Goal: Check status: Check status

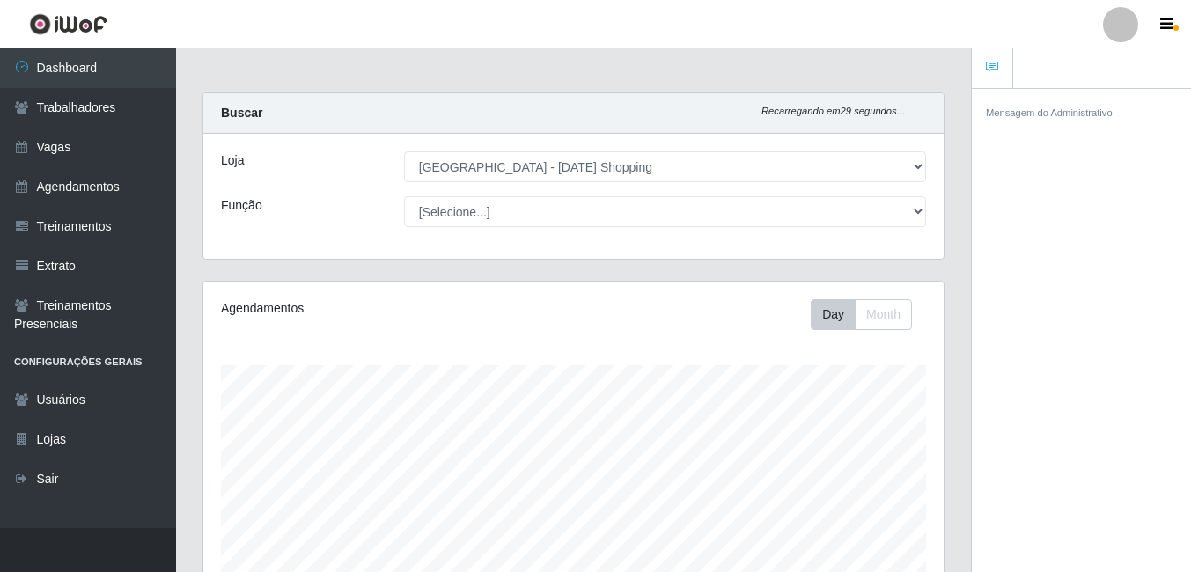
select select "471"
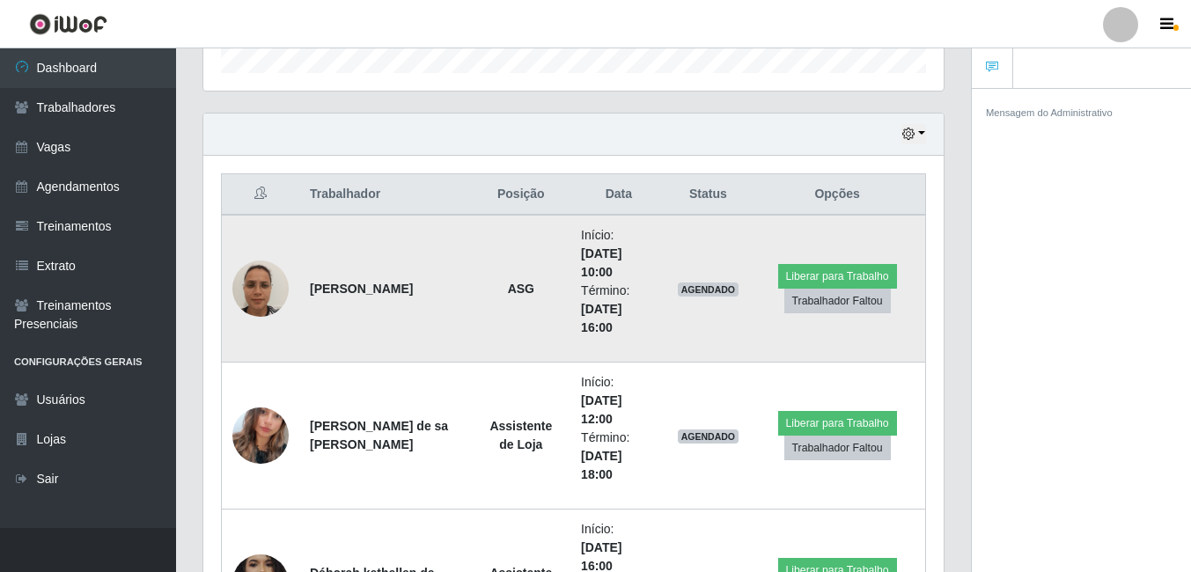
scroll to position [724, 0]
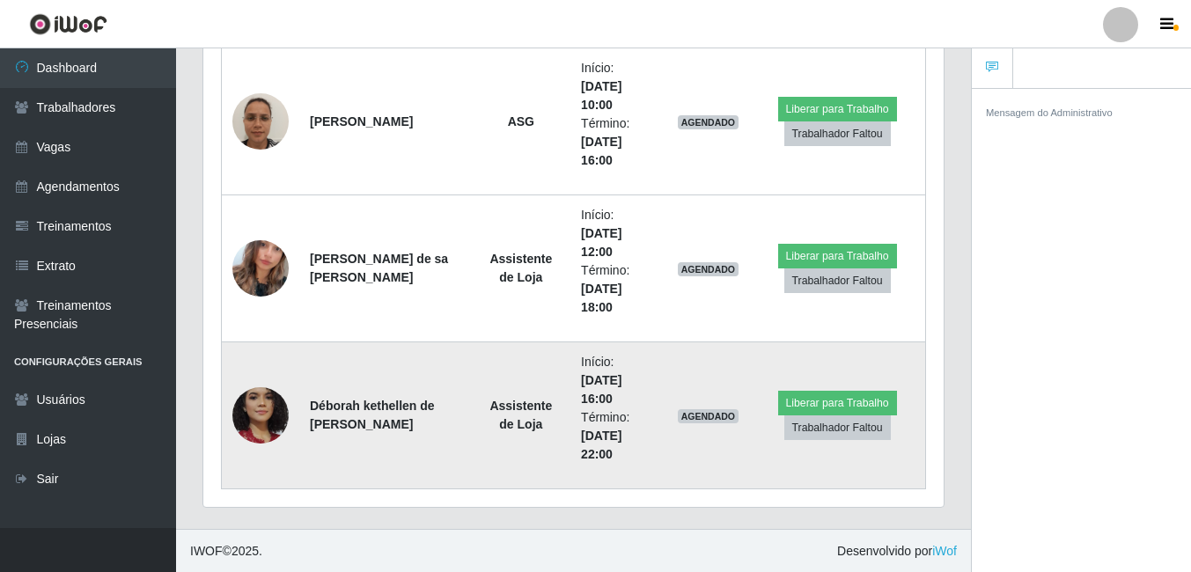
click at [244, 420] on img at bounding box center [260, 416] width 56 height 116
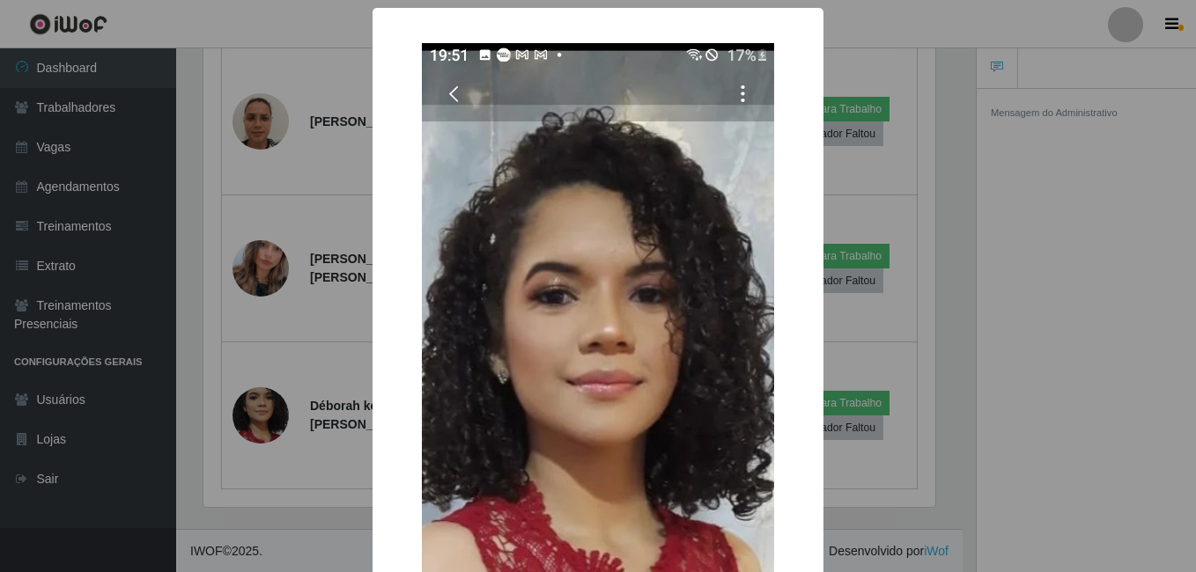
click at [284, 368] on div "× OK Cancel" at bounding box center [598, 286] width 1196 height 572
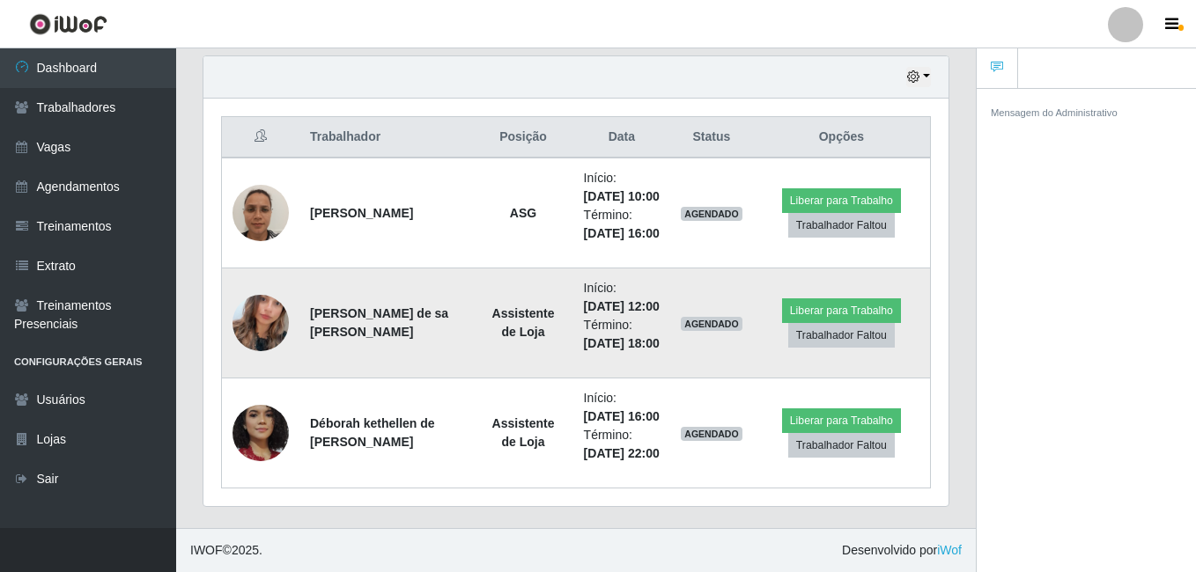
scroll to position [365, 741]
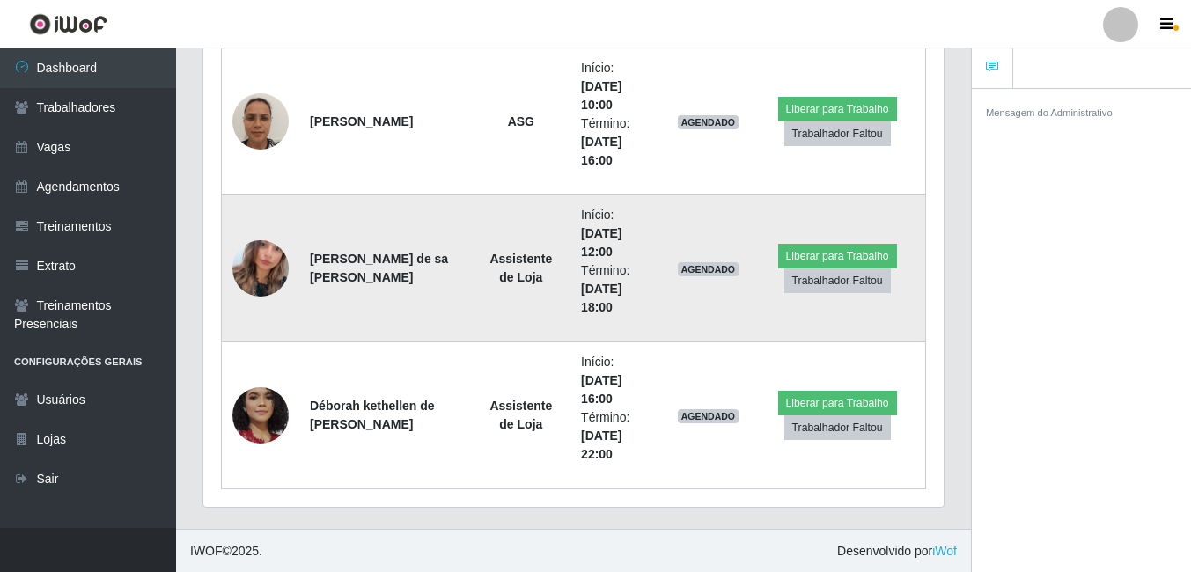
click at [250, 266] on img at bounding box center [260, 268] width 56 height 100
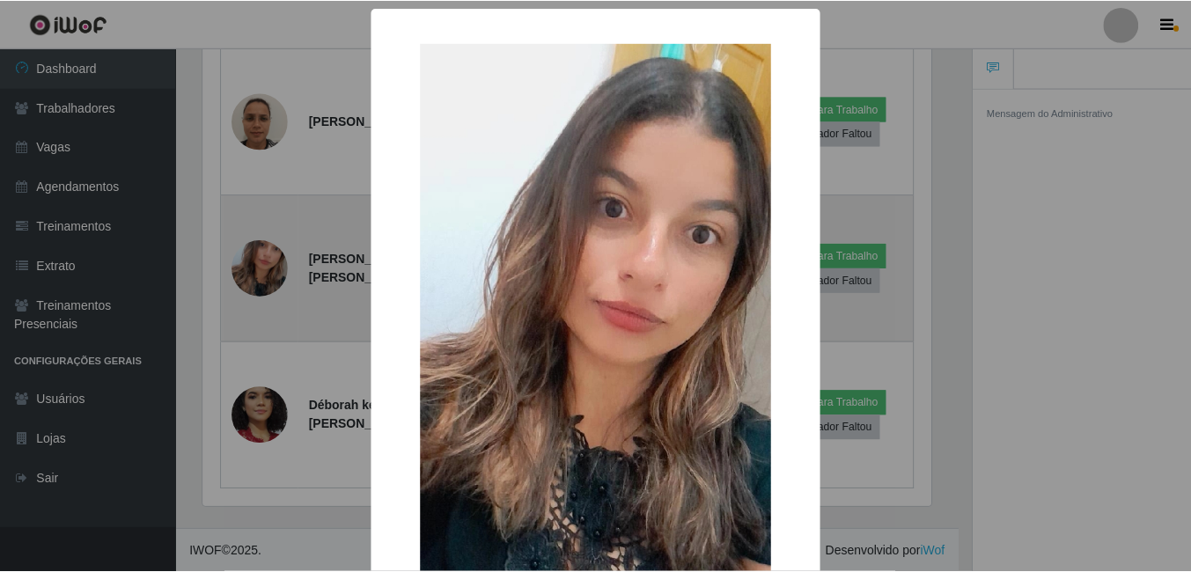
scroll to position [365, 732]
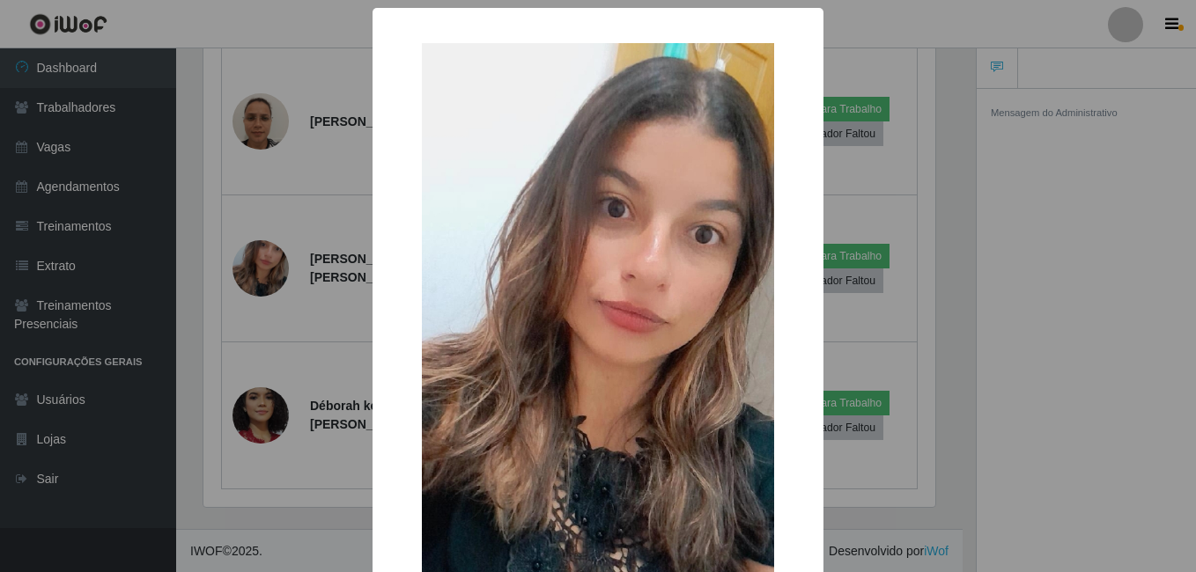
click at [336, 445] on div "× OK Cancel" at bounding box center [598, 286] width 1196 height 572
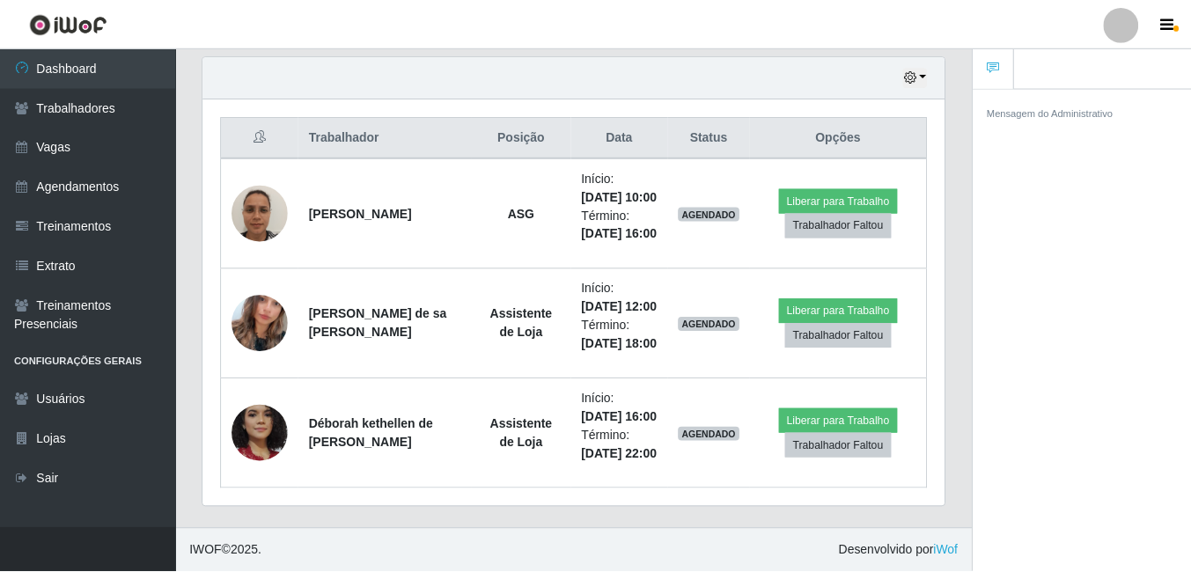
scroll to position [365, 741]
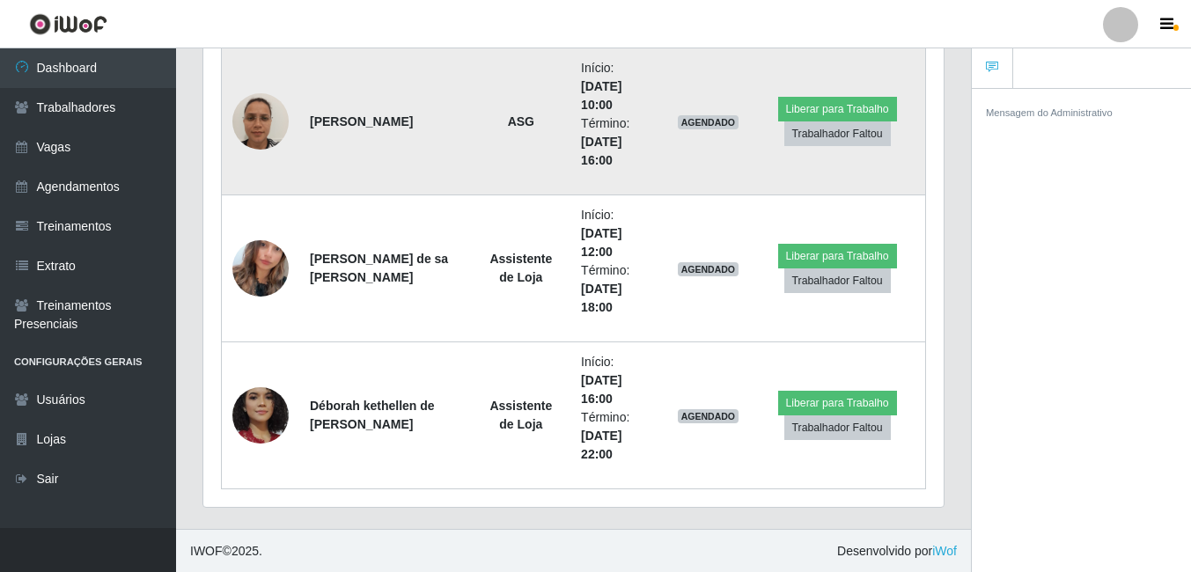
click at [265, 114] on img at bounding box center [260, 121] width 56 height 75
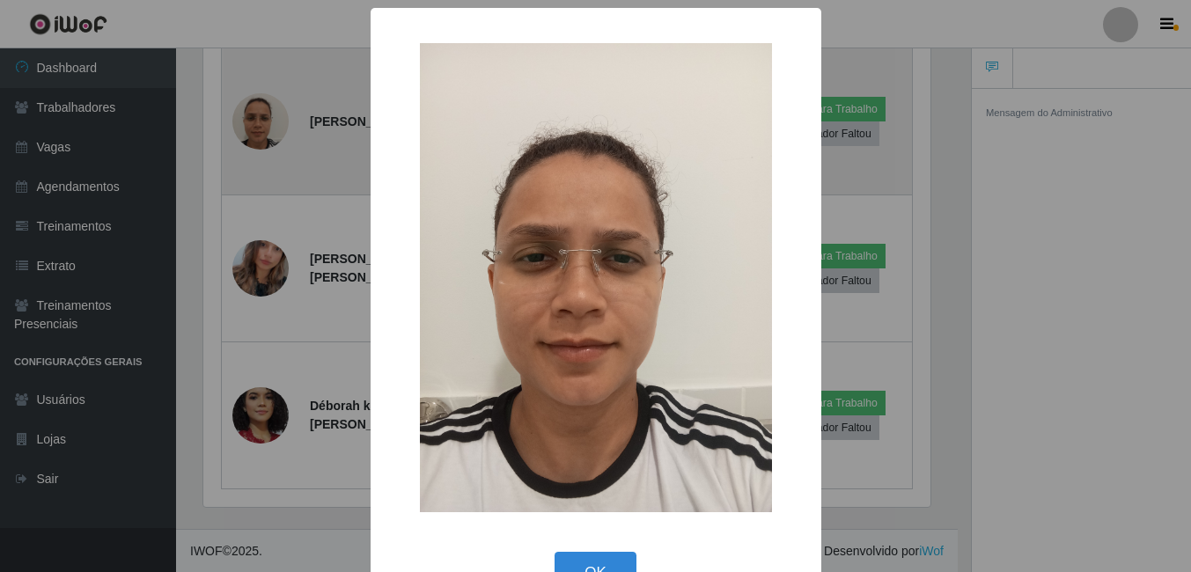
scroll to position [365, 732]
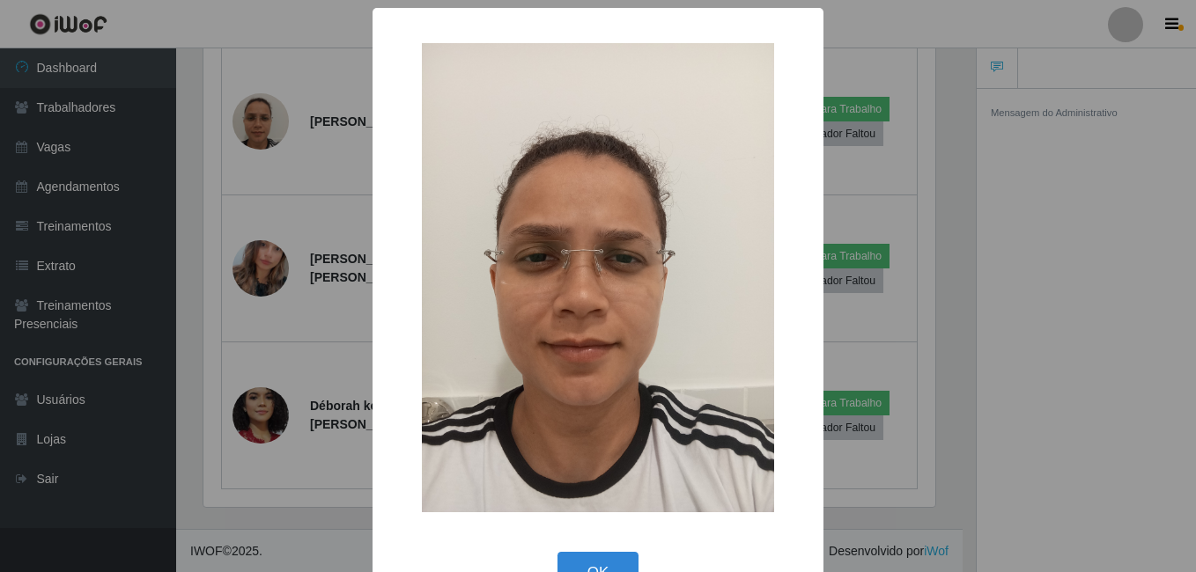
click at [275, 381] on div "× OK Cancel" at bounding box center [598, 286] width 1196 height 572
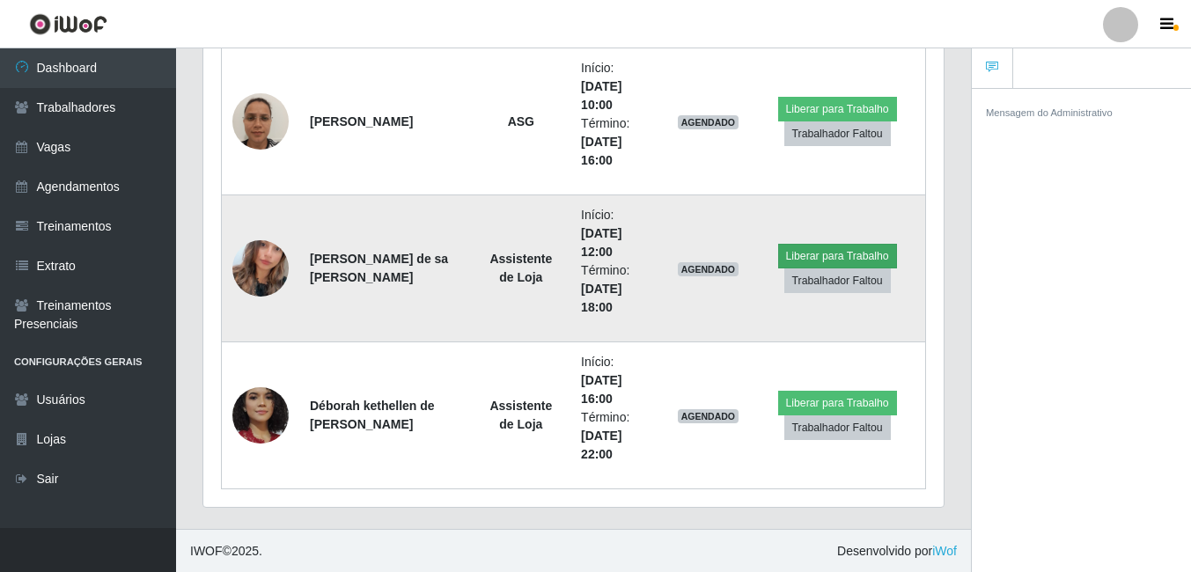
scroll to position [636, 0]
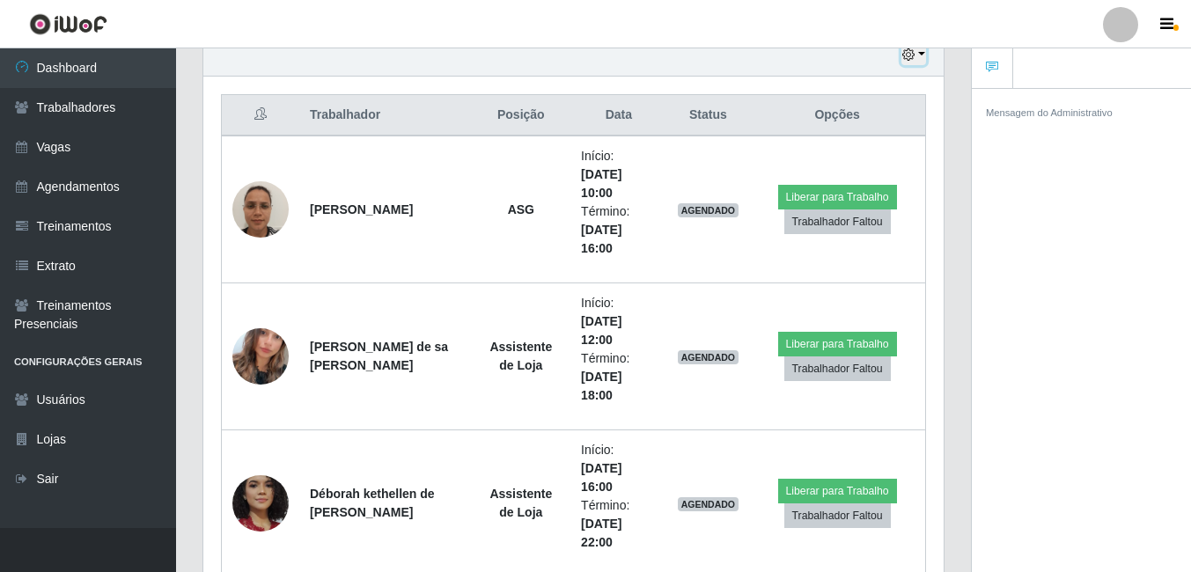
click at [926, 53] on button "button" at bounding box center [914, 55] width 25 height 20
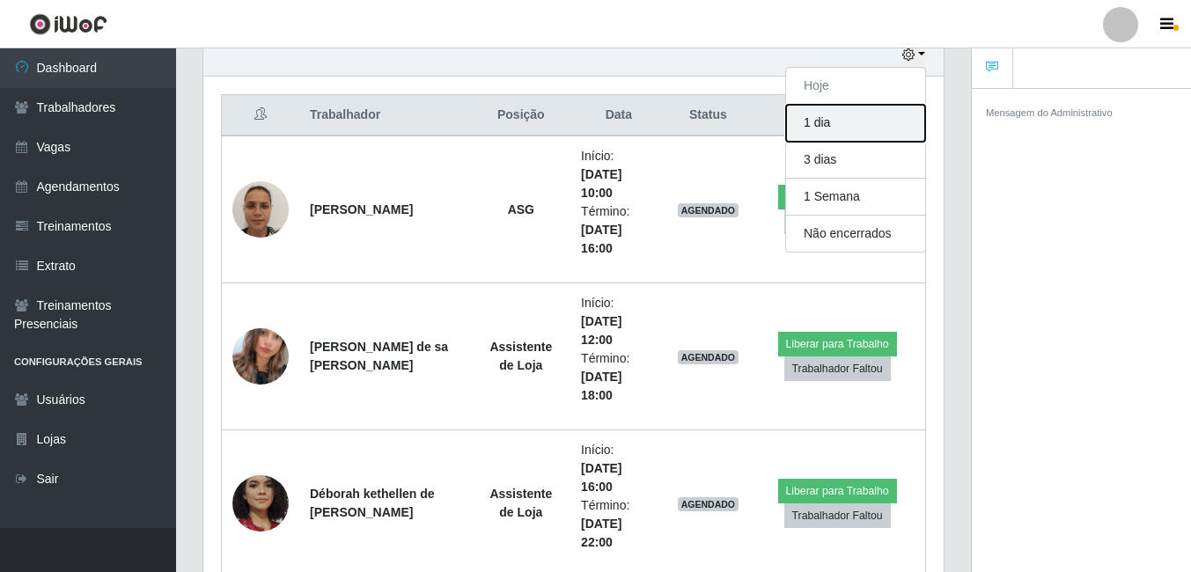
click at [832, 124] on button "1 dia" at bounding box center [855, 123] width 139 height 37
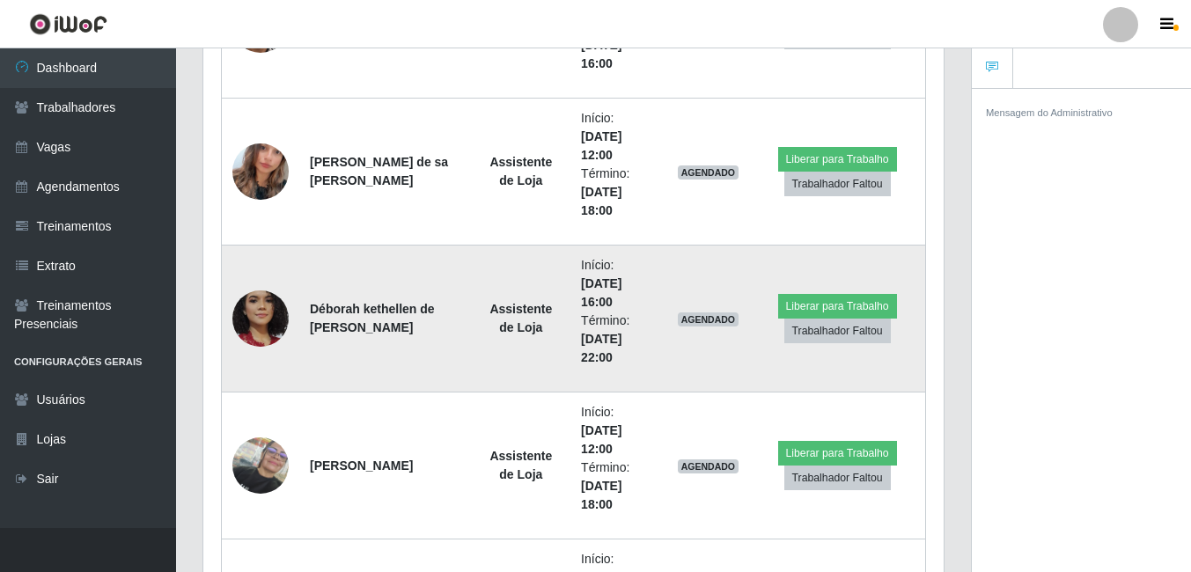
scroll to position [579, 0]
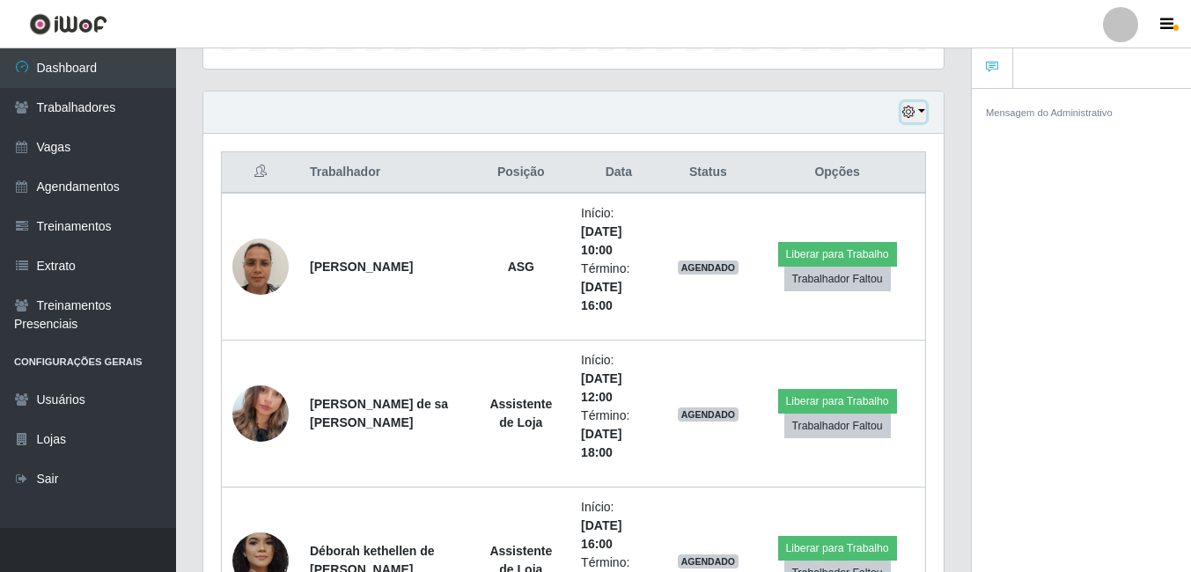
click at [925, 113] on button "button" at bounding box center [914, 112] width 25 height 20
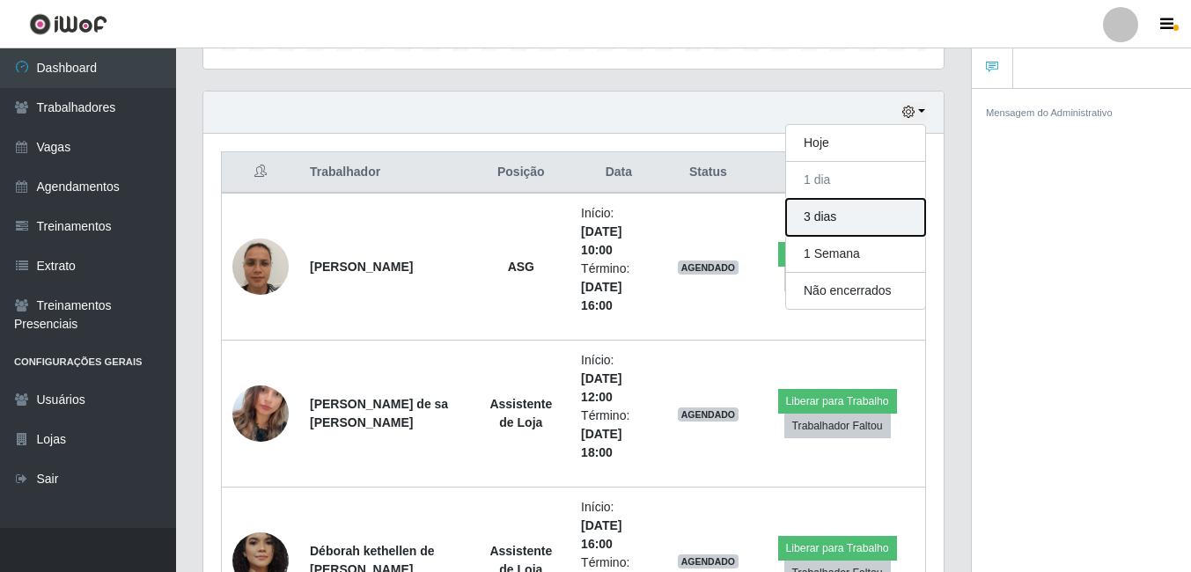
click at [835, 215] on button "3 dias" at bounding box center [855, 217] width 139 height 37
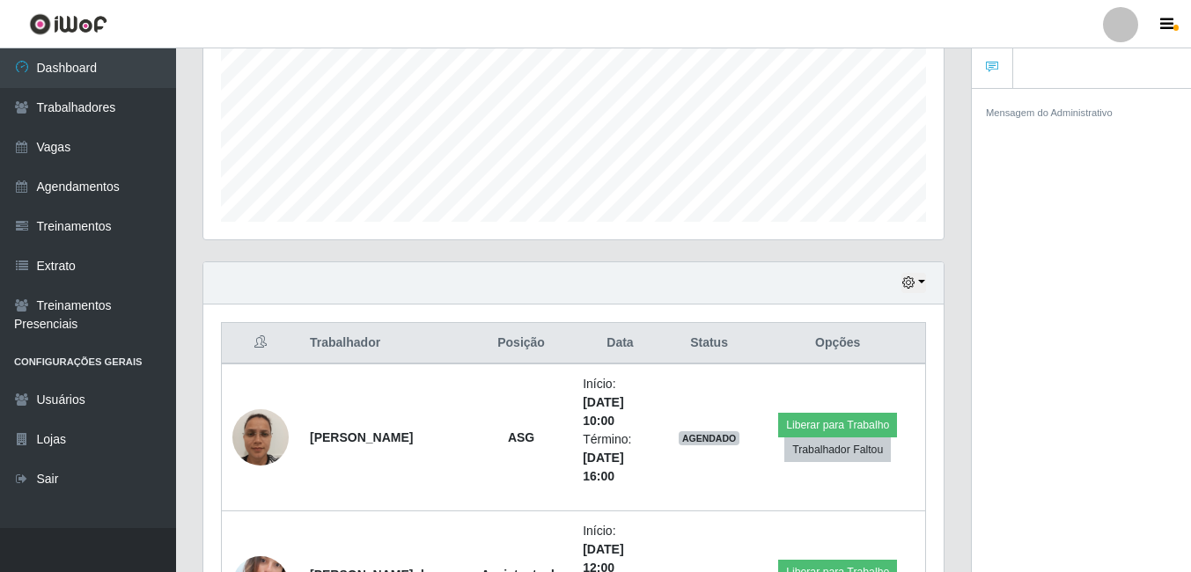
scroll to position [406, 0]
click at [1074, 235] on div "Mensagem do Administrativo" at bounding box center [1081, 333] width 219 height 490
click at [920, 281] on button "button" at bounding box center [914, 285] width 25 height 20
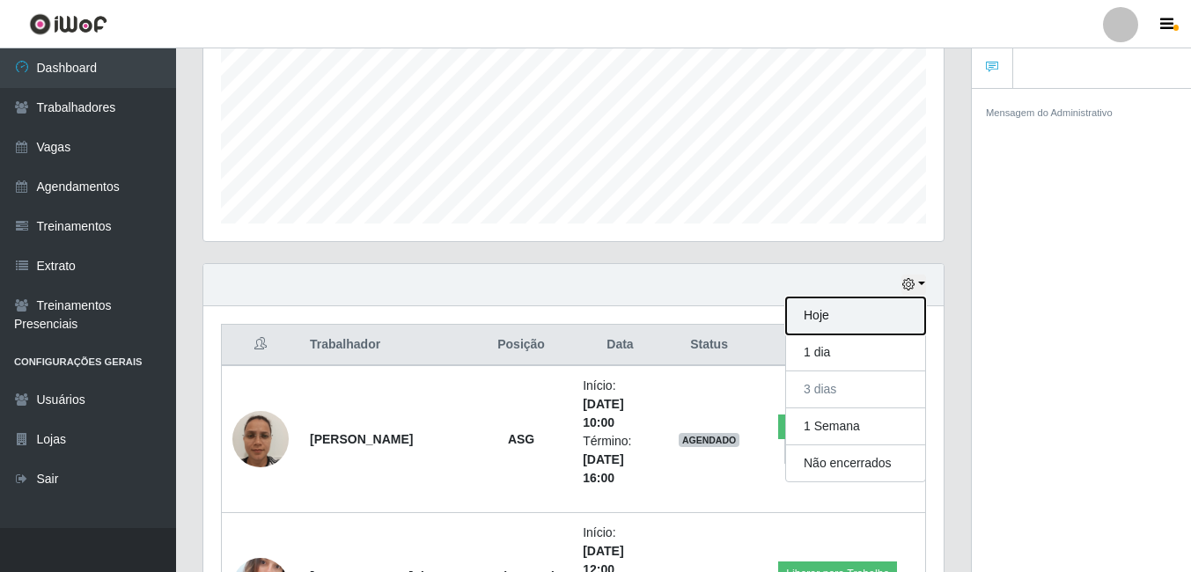
click at [815, 320] on button "Hoje" at bounding box center [855, 316] width 139 height 37
